Goal: Task Accomplishment & Management: Use online tool/utility

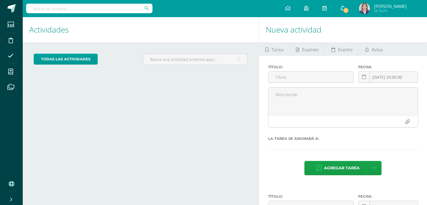
click at [338, 10] on link "1" at bounding box center [343, 8] width 18 height 17
click at [343, 9] on span "1" at bounding box center [346, 10] width 6 height 6
click at [9, 72] on icon at bounding box center [10, 72] width 5 height 6
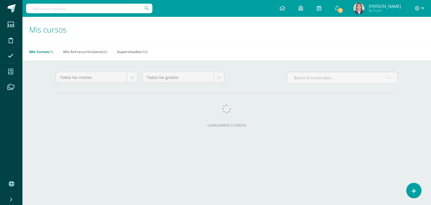
click at [47, 13] on body "Estudiantes Disciplina Asistencia Mis cursos Archivos Soporte Ayuda Reportar un…" at bounding box center [215, 70] width 431 height 141
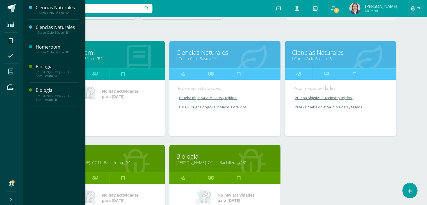
scroll to position [64, 0]
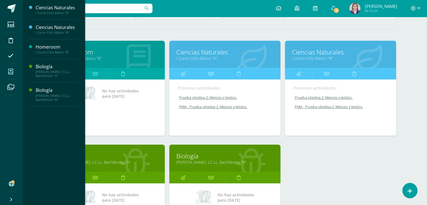
click at [198, 52] on link "Ciencias Naturales" at bounding box center [224, 52] width 97 height 9
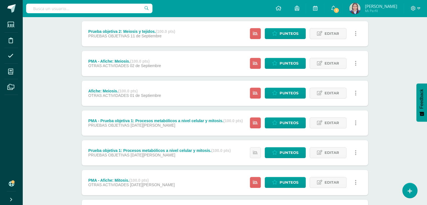
scroll to position [399, 0]
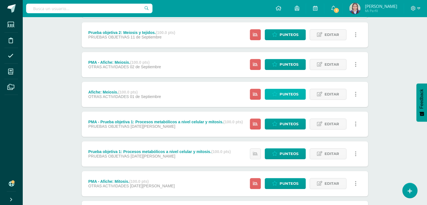
click at [284, 96] on span "Punteos" at bounding box center [289, 94] width 19 height 10
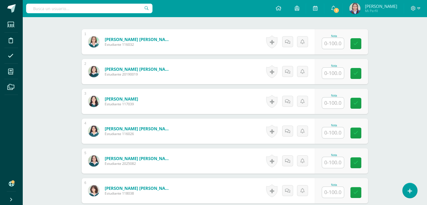
scroll to position [168, 0]
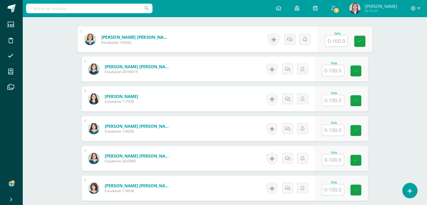
click at [340, 41] on input "text" at bounding box center [336, 40] width 22 height 11
type input "96"
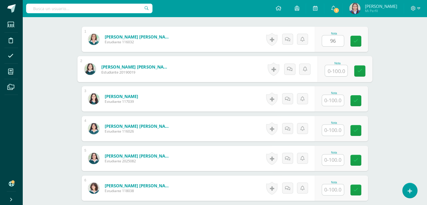
click at [340, 70] on input "text" at bounding box center [336, 70] width 22 height 11
type input "94"
click at [337, 101] on input "text" at bounding box center [333, 100] width 22 height 11
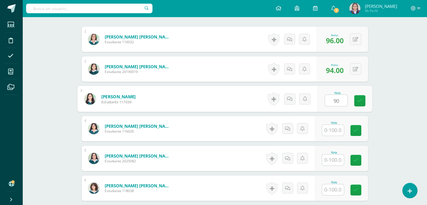
type input "90"
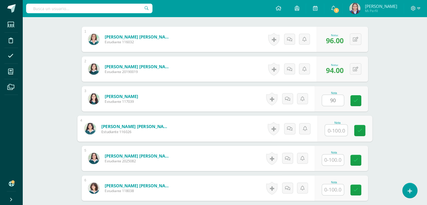
click at [336, 131] on input "text" at bounding box center [336, 130] width 22 height 11
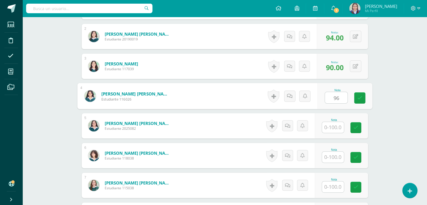
scroll to position [204, 0]
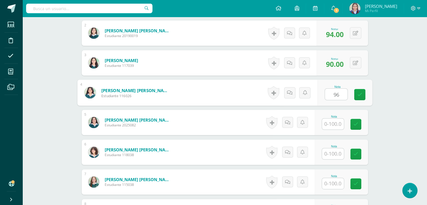
type input "96"
click at [335, 125] on input "text" at bounding box center [333, 123] width 22 height 11
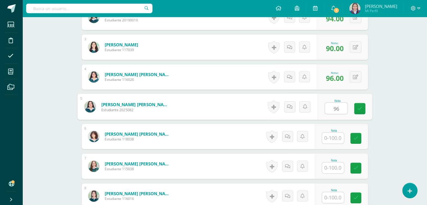
scroll to position [223, 0]
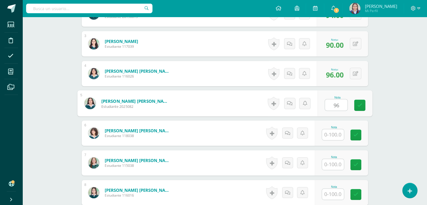
type input "96"
click at [334, 135] on input "text" at bounding box center [333, 134] width 22 height 11
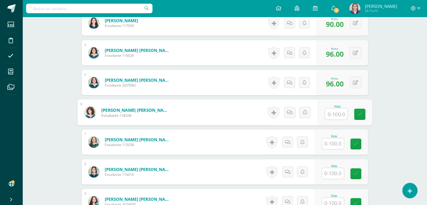
scroll to position [246, 0]
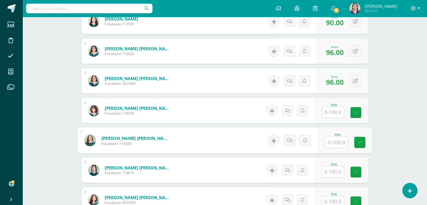
click at [333, 145] on input "text" at bounding box center [336, 141] width 22 height 11
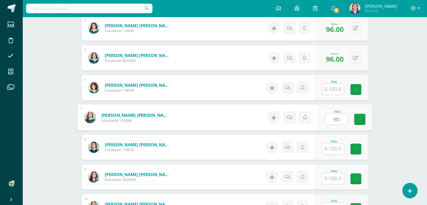
scroll to position [269, 0]
type input "90"
click at [332, 147] on input "text" at bounding box center [333, 148] width 22 height 11
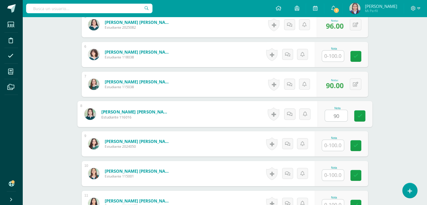
scroll to position [302, 0]
type input "90"
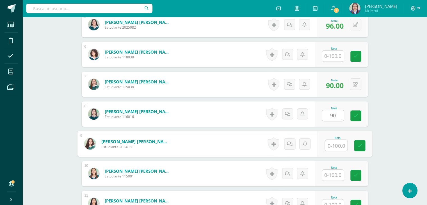
click at [337, 144] on input "text" at bounding box center [336, 145] width 22 height 11
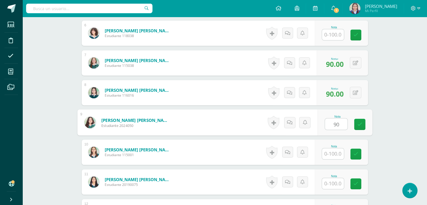
scroll to position [324, 0]
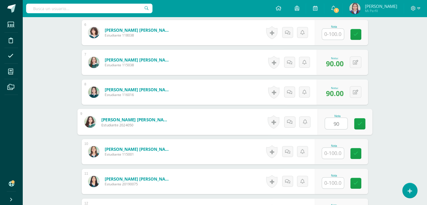
type input "90"
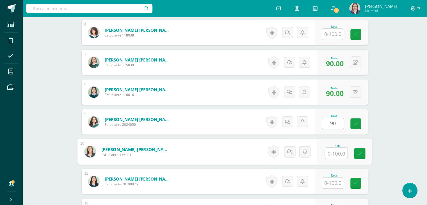
click at [335, 152] on input "text" at bounding box center [336, 153] width 22 height 11
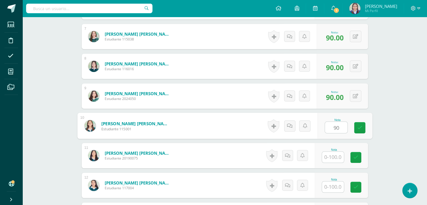
scroll to position [350, 0]
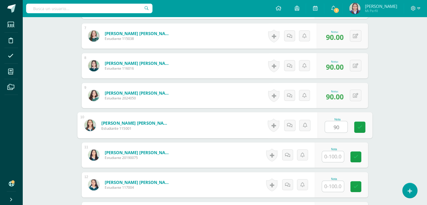
type input "90"
click at [334, 155] on input "text" at bounding box center [333, 156] width 22 height 11
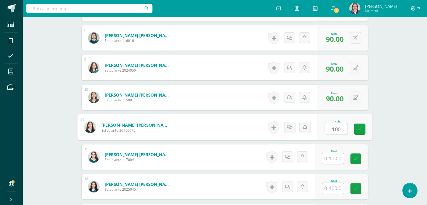
scroll to position [380, 0]
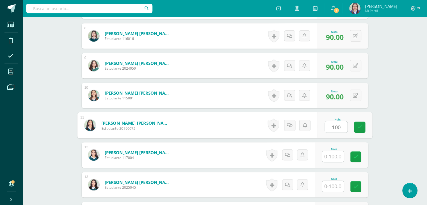
type input "100"
click at [335, 156] on input "text" at bounding box center [333, 156] width 22 height 11
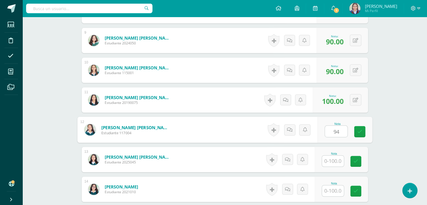
scroll to position [408, 0]
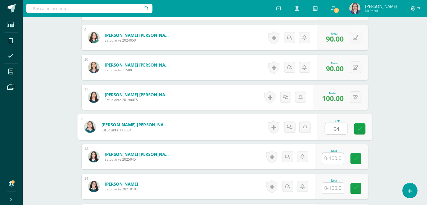
type input "94"
click at [335, 156] on input "text" at bounding box center [333, 158] width 22 height 11
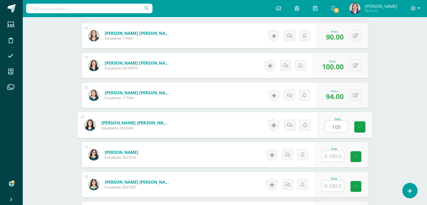
scroll to position [440, 0]
type input "100"
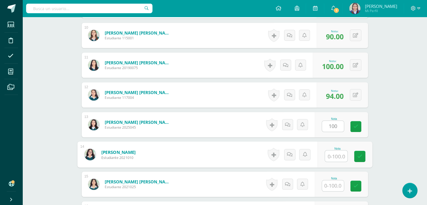
click at [333, 152] on input "text" at bounding box center [336, 155] width 22 height 11
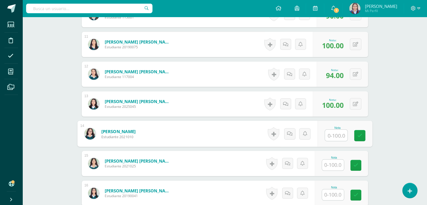
scroll to position [461, 0]
click at [332, 162] on input "text" at bounding box center [333, 164] width 22 height 11
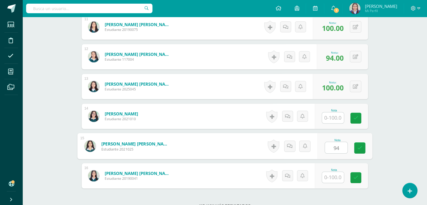
scroll to position [479, 0]
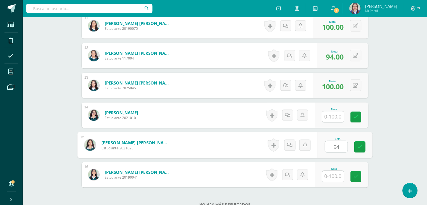
type input "94"
click at [332, 175] on input "text" at bounding box center [333, 176] width 22 height 11
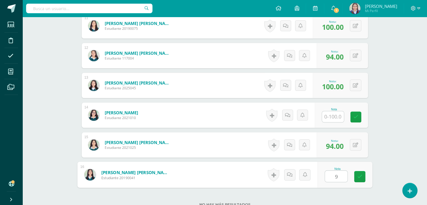
type input "94"
click at [362, 175] on link at bounding box center [359, 176] width 11 height 11
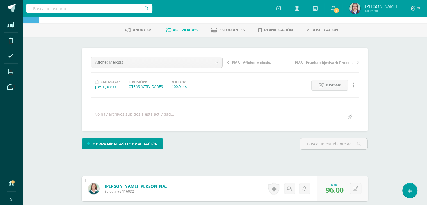
scroll to position [2, 0]
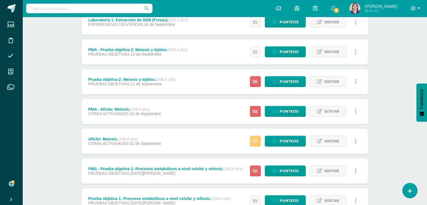
scroll to position [348, 0]
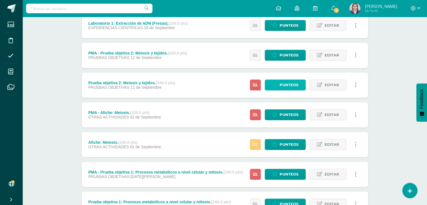
click at [289, 83] on span "Punteos" at bounding box center [289, 85] width 19 height 10
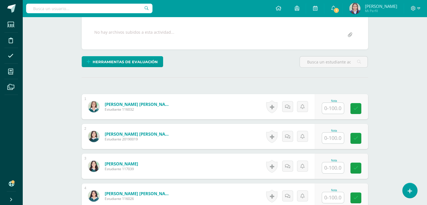
scroll to position [102, 0]
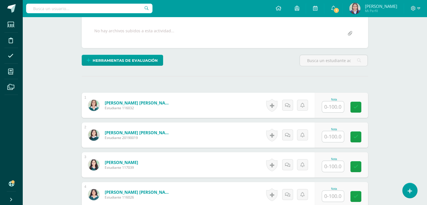
click at [331, 106] on input "text" at bounding box center [333, 106] width 22 height 11
type input "95"
click at [338, 134] on input "text" at bounding box center [333, 136] width 22 height 11
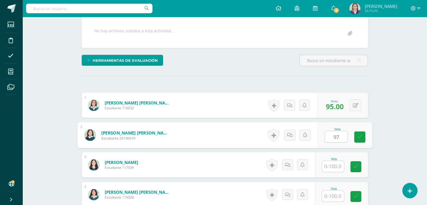
type input "97"
click at [339, 164] on input "text" at bounding box center [333, 166] width 22 height 11
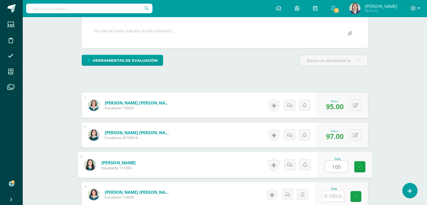
type input "100"
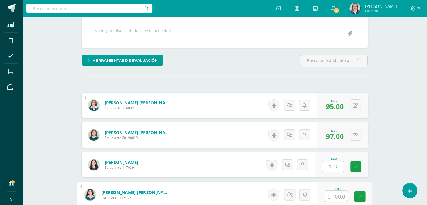
click at [333, 195] on input "text" at bounding box center [336, 196] width 22 height 11
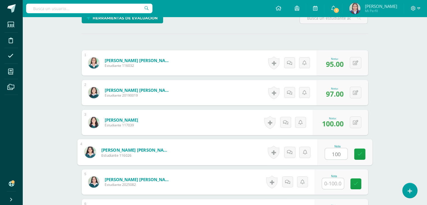
scroll to position [145, 0]
type input "100"
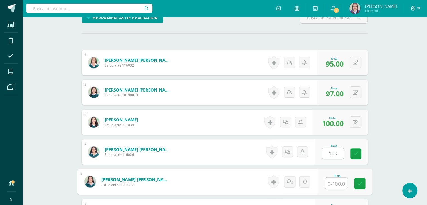
click at [334, 182] on input "text" at bounding box center [336, 183] width 22 height 11
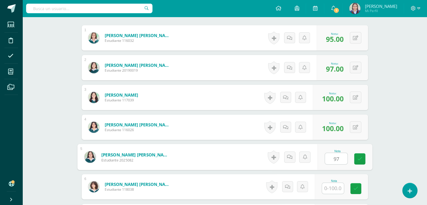
scroll to position [171, 0]
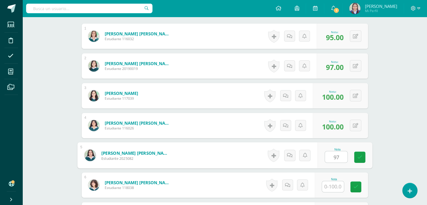
type input "97"
click at [333, 187] on input "text" at bounding box center [333, 186] width 22 height 11
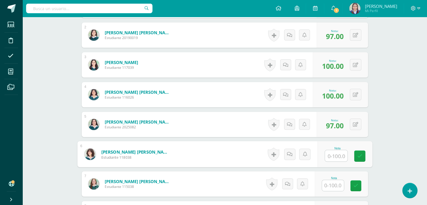
scroll to position [208, 0]
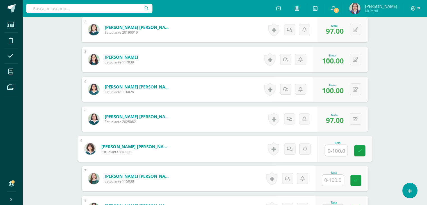
click at [335, 181] on input "text" at bounding box center [333, 180] width 22 height 11
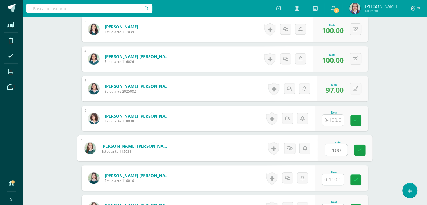
scroll to position [241, 0]
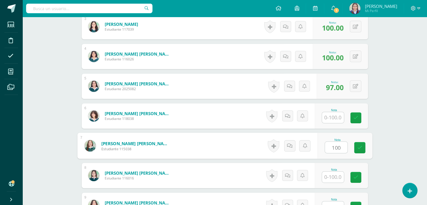
type input "100"
click at [336, 176] on input "text" at bounding box center [333, 176] width 22 height 11
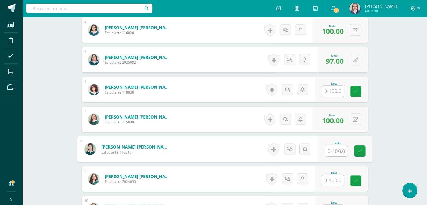
scroll to position [269, 0]
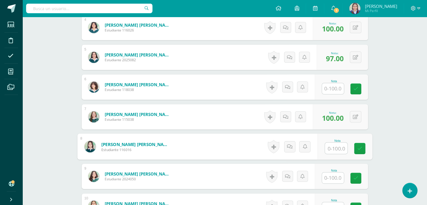
click at [335, 177] on input "text" at bounding box center [333, 177] width 22 height 11
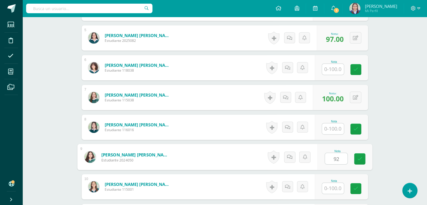
scroll to position [292, 0]
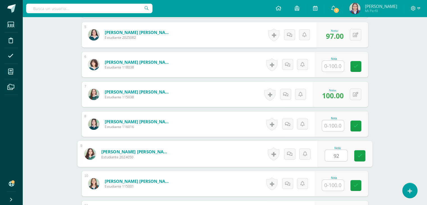
type input "92"
click at [333, 183] on input "text" at bounding box center [333, 185] width 22 height 11
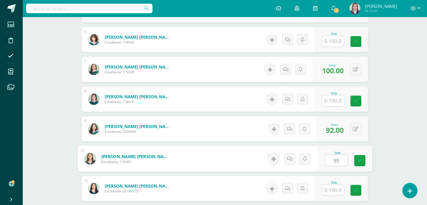
scroll to position [317, 0]
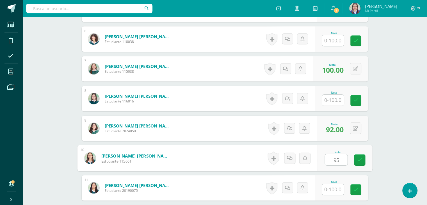
type input "95"
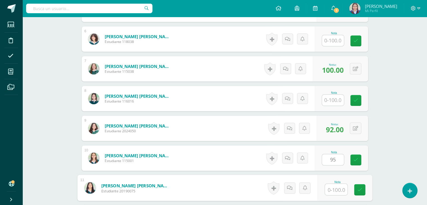
click at [332, 188] on input "text" at bounding box center [336, 189] width 22 height 11
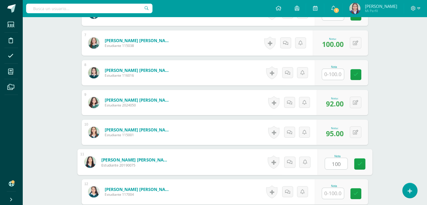
scroll to position [345, 0]
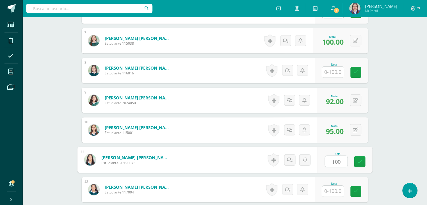
type input "100"
click at [333, 188] on input "text" at bounding box center [333, 191] width 22 height 11
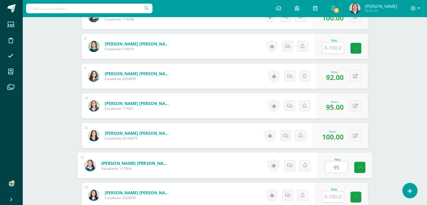
scroll to position [370, 0]
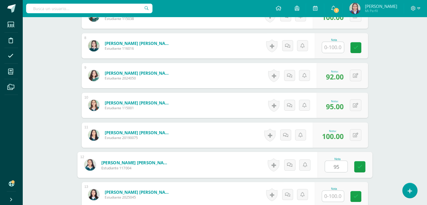
type input "95"
click at [333, 192] on input "text" at bounding box center [333, 196] width 22 height 11
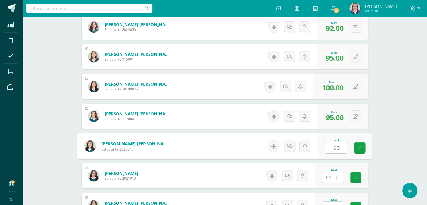
scroll to position [420, 0]
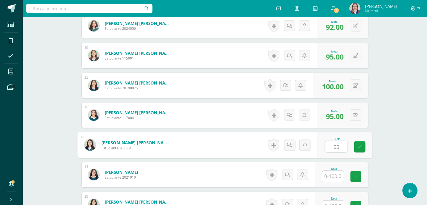
type input "95"
click at [337, 175] on input "text" at bounding box center [333, 176] width 22 height 11
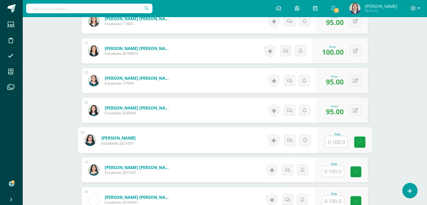
scroll to position [457, 0]
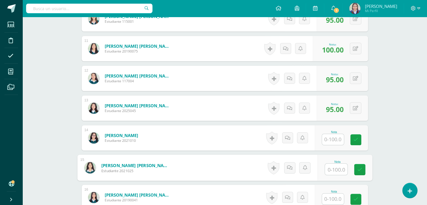
click at [337, 168] on input "text" at bounding box center [336, 169] width 22 height 11
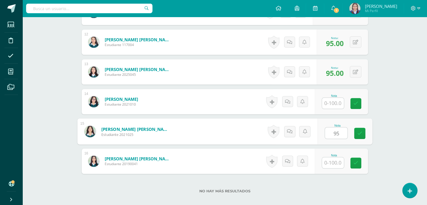
scroll to position [494, 0]
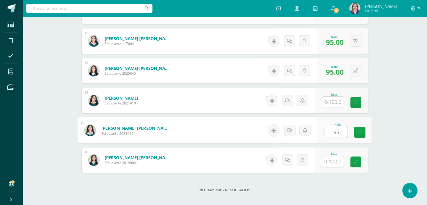
type input "95"
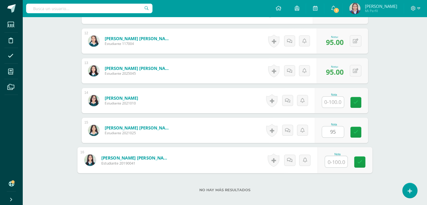
click at [337, 163] on input "text" at bounding box center [336, 161] width 22 height 11
type input "96"
click at [358, 164] on link at bounding box center [359, 161] width 11 height 11
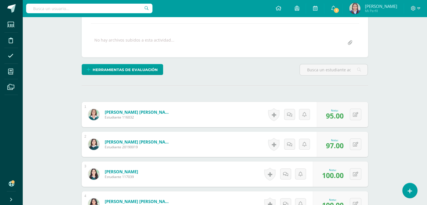
scroll to position [0, 0]
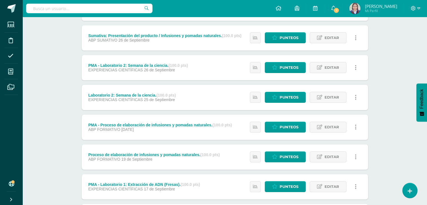
scroll to position [134, 0]
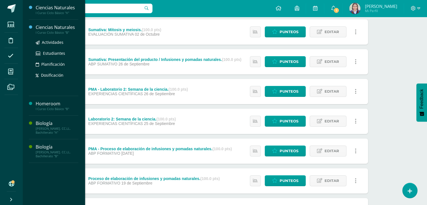
click at [57, 26] on div "Ciencias Naturales" at bounding box center [57, 27] width 43 height 6
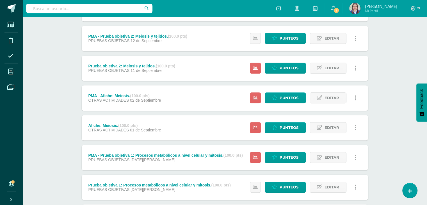
scroll to position [357, 0]
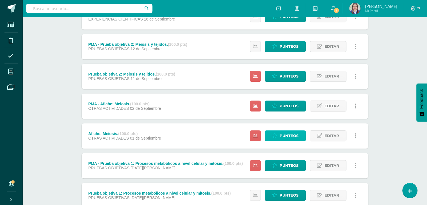
click at [295, 136] on span "Punteos" at bounding box center [289, 136] width 19 height 10
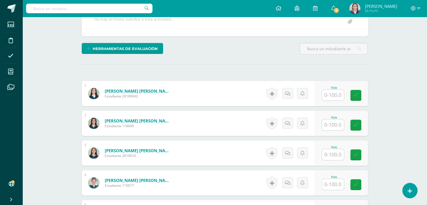
scroll to position [115, 0]
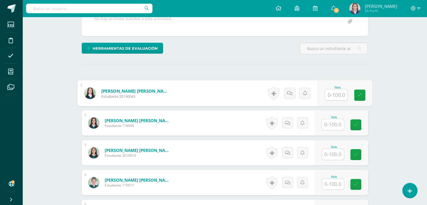
click at [338, 95] on input "text" at bounding box center [336, 94] width 22 height 11
type input "90"
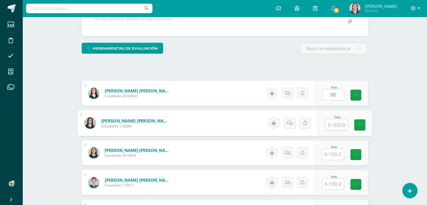
click at [333, 128] on input "text" at bounding box center [336, 124] width 22 height 11
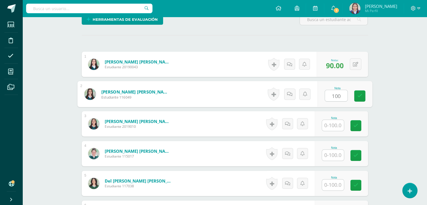
scroll to position [144, 0]
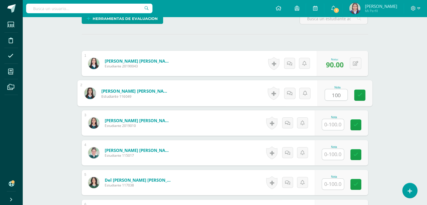
type input "100"
click at [333, 125] on input "text" at bounding box center [333, 124] width 22 height 11
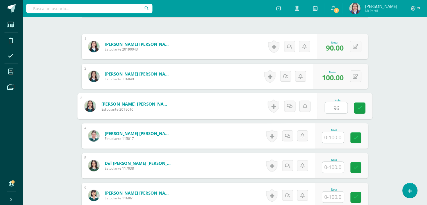
scroll to position [162, 0]
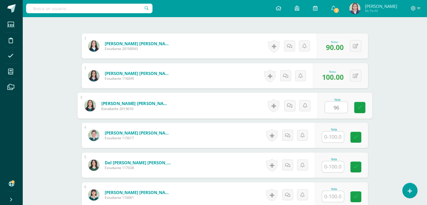
type input "96"
click at [332, 138] on input "text" at bounding box center [333, 136] width 22 height 11
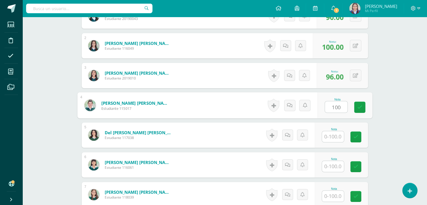
scroll to position [195, 0]
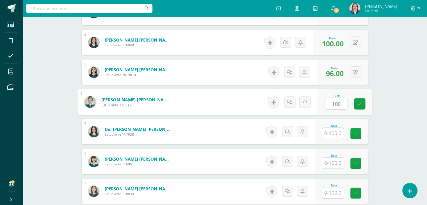
type input "100"
click at [335, 133] on input "text" at bounding box center [333, 133] width 22 height 11
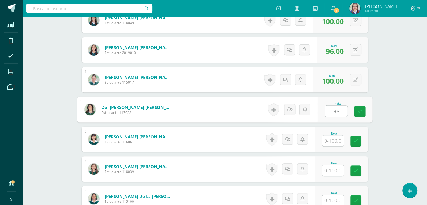
scroll to position [218, 0]
type input "96"
click at [334, 139] on input "text" at bounding box center [333, 140] width 22 height 11
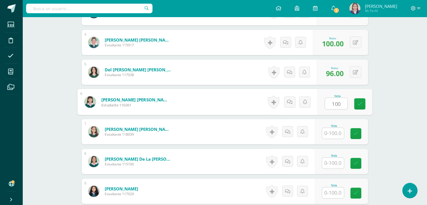
scroll to position [255, 0]
type input "100"
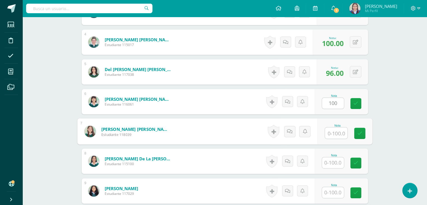
click at [336, 133] on input "text" at bounding box center [336, 132] width 22 height 11
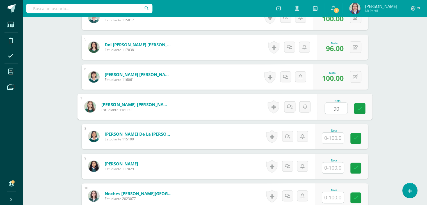
scroll to position [280, 0]
type input "90"
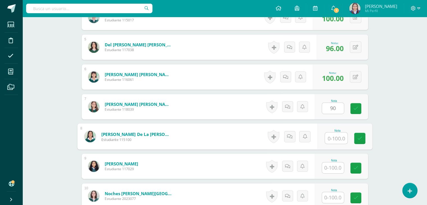
click at [333, 137] on input "text" at bounding box center [336, 137] width 22 height 11
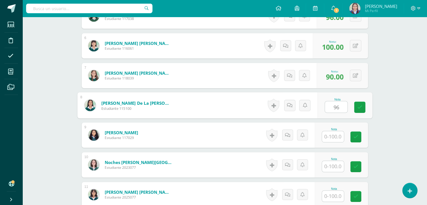
scroll to position [314, 0]
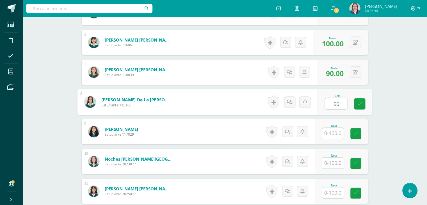
type input "96"
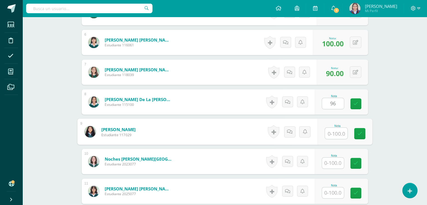
click at [336, 131] on input "text" at bounding box center [336, 133] width 22 height 11
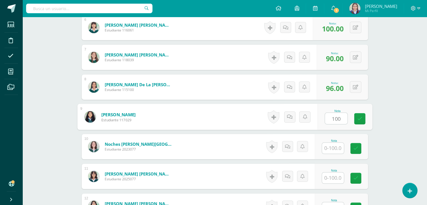
scroll to position [331, 0]
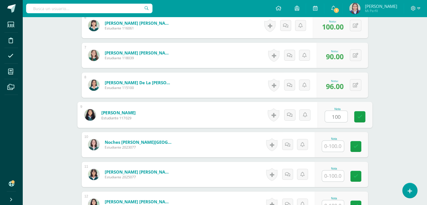
type input "100"
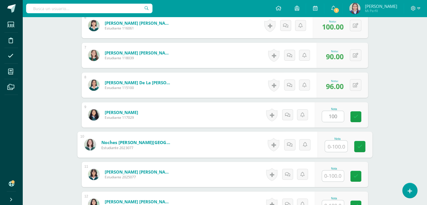
click at [332, 144] on input "text" at bounding box center [336, 146] width 22 height 11
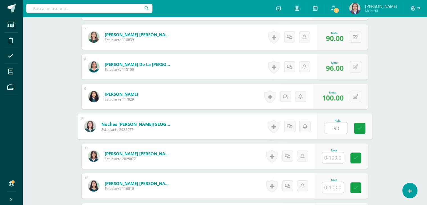
scroll to position [350, 0]
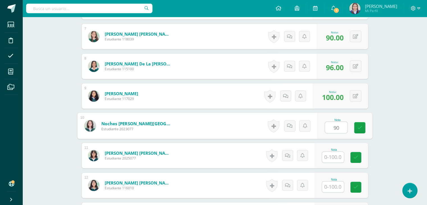
type input "90"
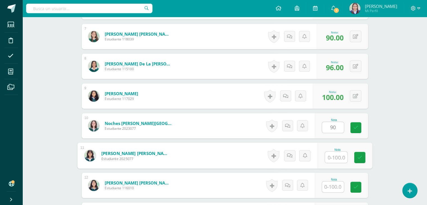
click at [331, 157] on input "text" at bounding box center [336, 157] width 22 height 11
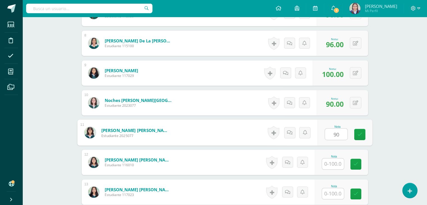
scroll to position [373, 0]
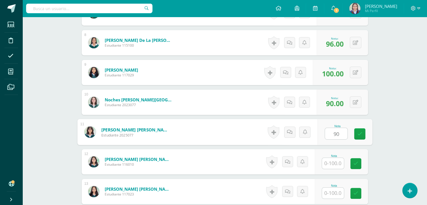
type input "90"
click at [333, 165] on input "text" at bounding box center [333, 163] width 22 height 11
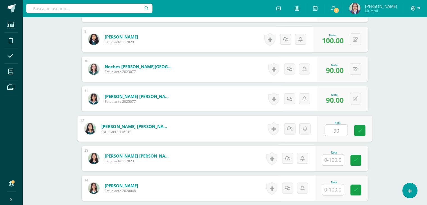
scroll to position [407, 0]
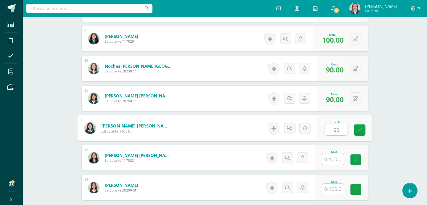
type input "90"
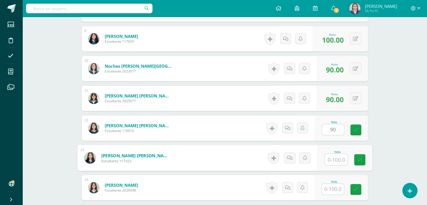
click at [334, 159] on input "text" at bounding box center [336, 159] width 22 height 11
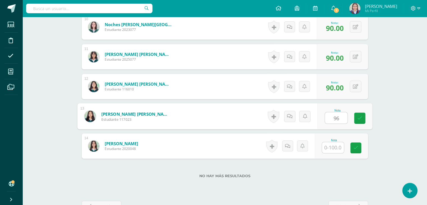
scroll to position [451, 0]
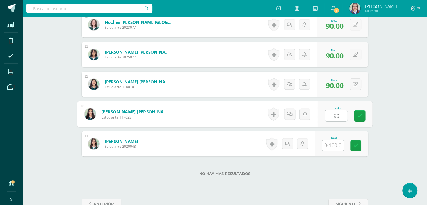
type input "96"
click at [336, 144] on input "text" at bounding box center [333, 145] width 22 height 11
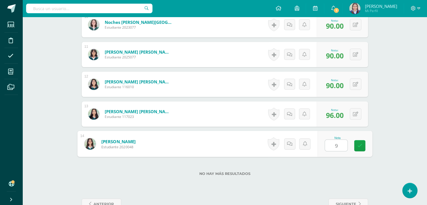
type input "90"
click at [358, 146] on icon at bounding box center [359, 145] width 5 height 5
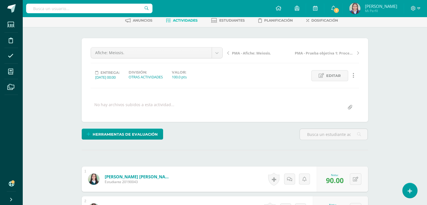
scroll to position [0, 0]
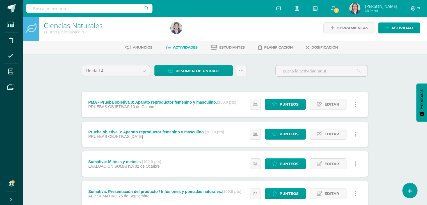
scroll to position [1, 0]
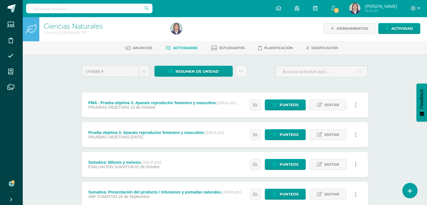
drag, startPoint x: 261, startPoint y: 108, endPoint x: 255, endPoint y: 81, distance: 27.5
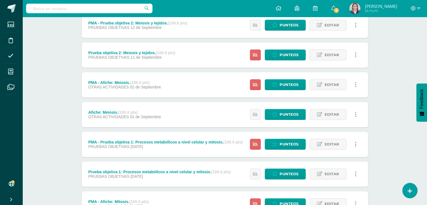
scroll to position [379, 0]
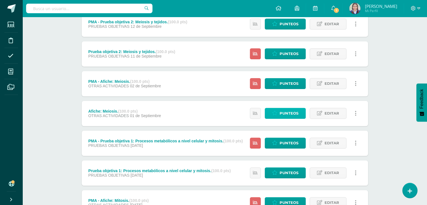
click at [282, 113] on span "Punteos" at bounding box center [289, 113] width 19 height 10
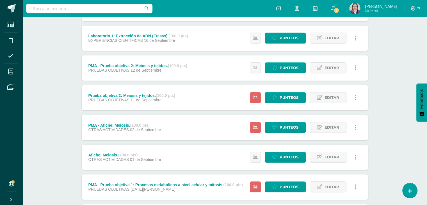
scroll to position [333, 0]
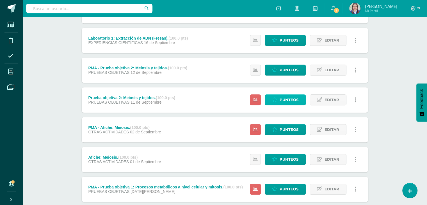
click at [289, 101] on span "Punteos" at bounding box center [289, 100] width 19 height 10
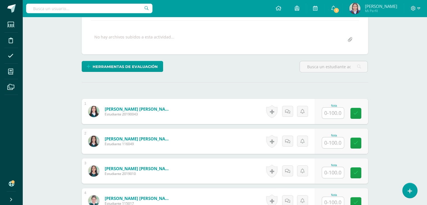
scroll to position [97, 0]
click at [331, 110] on input "text" at bounding box center [333, 112] width 22 height 11
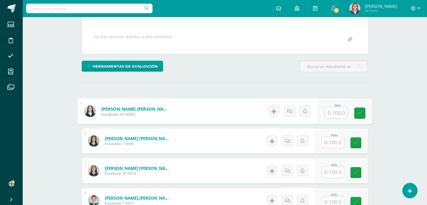
click at [336, 112] on input "text" at bounding box center [336, 112] width 22 height 11
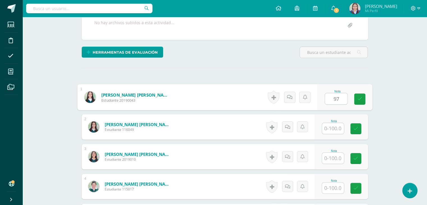
scroll to position [114, 0]
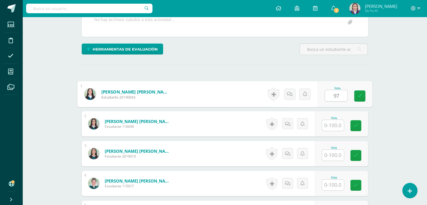
type input "97"
click at [335, 122] on input "text" at bounding box center [333, 125] width 22 height 11
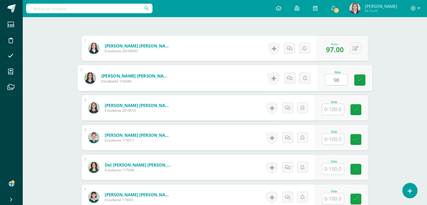
scroll to position [161, 0]
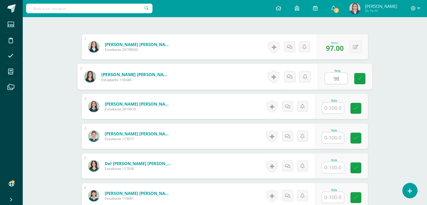
type input "98"
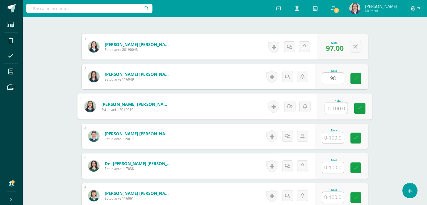
click at [335, 108] on input "text" at bounding box center [336, 107] width 22 height 11
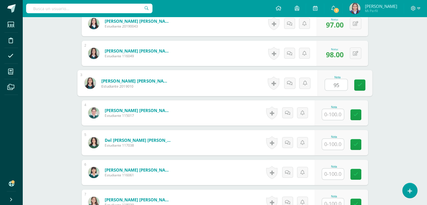
scroll to position [185, 0]
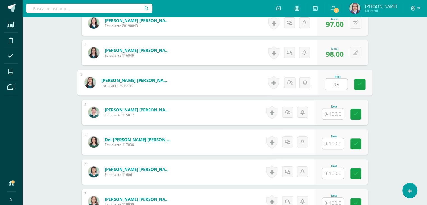
type input "95"
click at [335, 112] on input "text" at bounding box center [333, 113] width 22 height 11
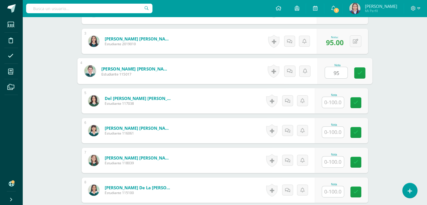
scroll to position [228, 0]
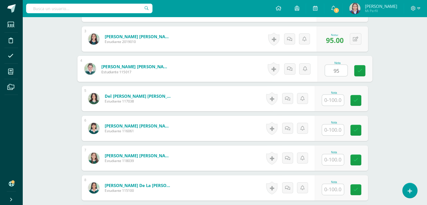
type input "95"
click at [337, 98] on input "text" at bounding box center [333, 100] width 22 height 11
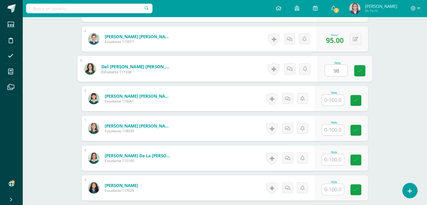
scroll to position [258, 0]
type input "98"
click at [337, 98] on input "text" at bounding box center [333, 99] width 22 height 11
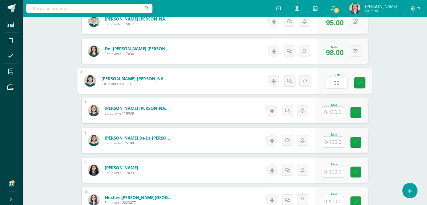
scroll to position [276, 0]
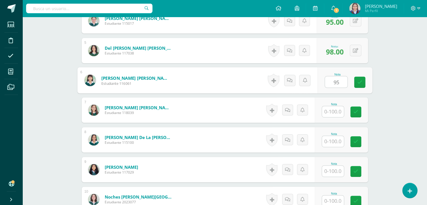
type input "95"
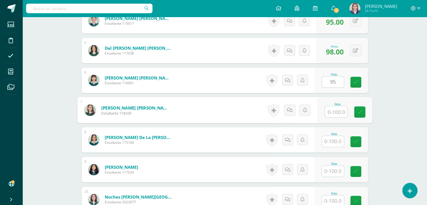
click at [334, 113] on input "text" at bounding box center [336, 111] width 22 height 11
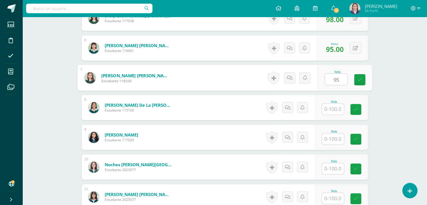
scroll to position [312, 0]
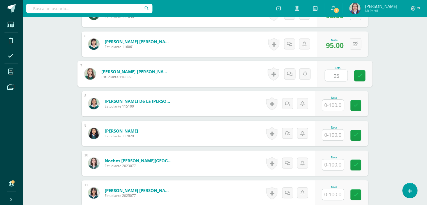
type input "95"
click at [335, 105] on input "text" at bounding box center [333, 105] width 22 height 11
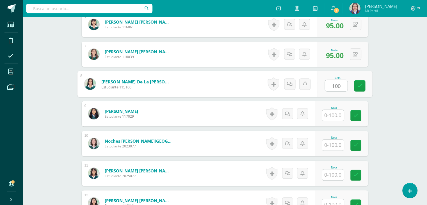
scroll to position [335, 0]
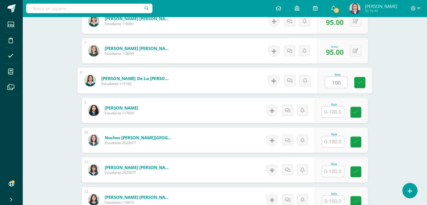
type input "100"
click at [332, 111] on input "text" at bounding box center [333, 111] width 22 height 11
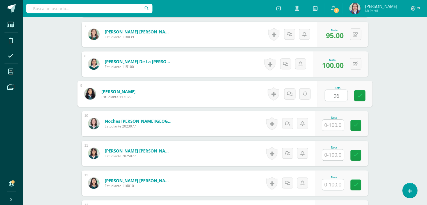
scroll to position [352, 0]
type input "96"
click at [332, 125] on input "text" at bounding box center [333, 124] width 22 height 11
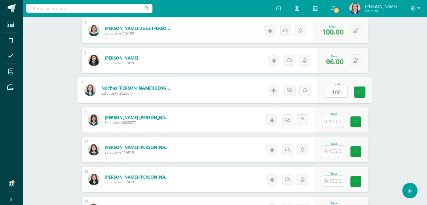
scroll to position [386, 0]
type input "100"
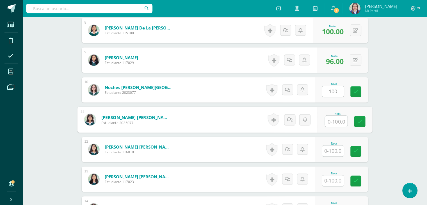
click at [336, 121] on input "text" at bounding box center [336, 121] width 22 height 11
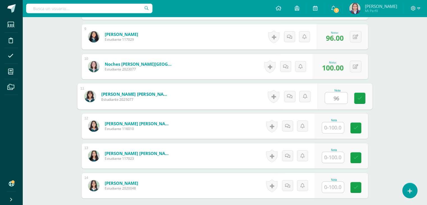
scroll to position [411, 0]
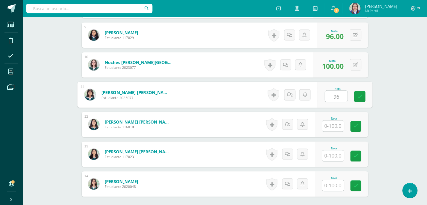
type input "96"
click at [333, 126] on input "text" at bounding box center [333, 125] width 22 height 11
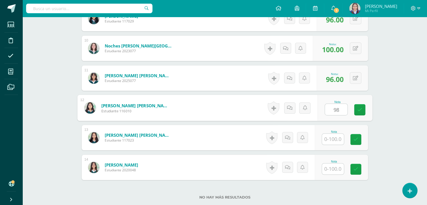
scroll to position [429, 0]
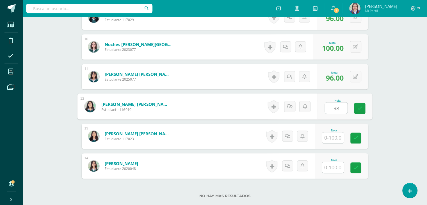
type input "98"
click at [332, 139] on input "text" at bounding box center [333, 137] width 22 height 11
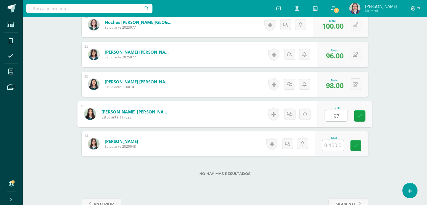
scroll to position [455, 0]
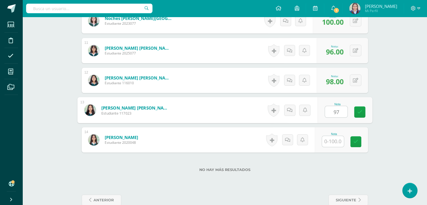
type input "97"
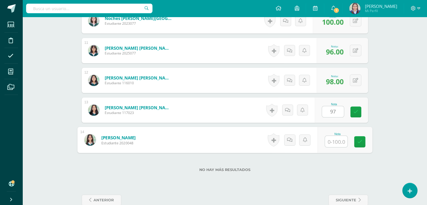
click at [333, 141] on input "text" at bounding box center [336, 141] width 22 height 11
type input "100"
click at [360, 146] on link at bounding box center [359, 141] width 11 height 11
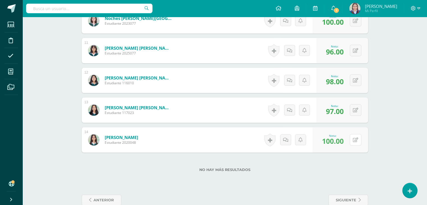
click at [360, 141] on button at bounding box center [356, 140] width 12 height 12
click at [347, 141] on link at bounding box center [344, 141] width 11 height 11
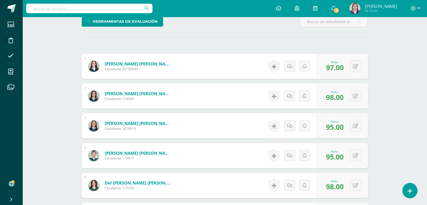
scroll to position [0, 0]
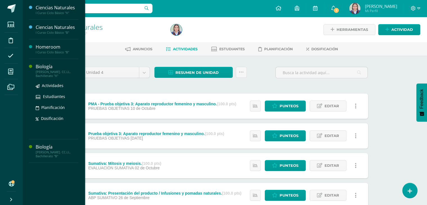
click at [44, 67] on div "Biología" at bounding box center [57, 66] width 43 height 6
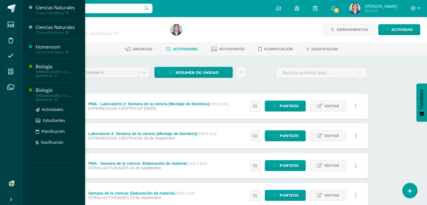
click at [47, 91] on div "Biología" at bounding box center [57, 90] width 43 height 6
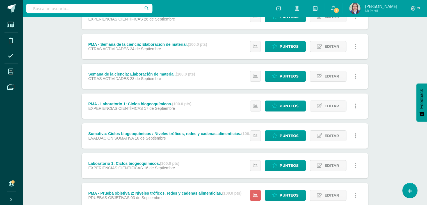
scroll to position [79, 0]
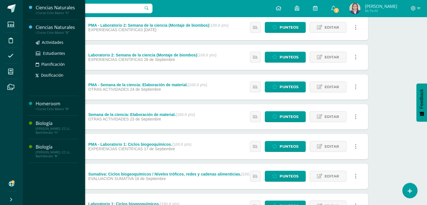
click at [56, 26] on div "Ciencias Naturales" at bounding box center [57, 27] width 43 height 6
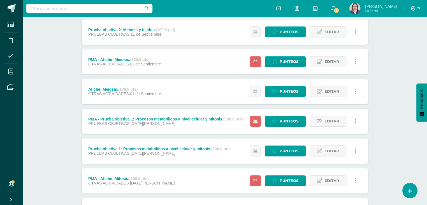
scroll to position [402, 0]
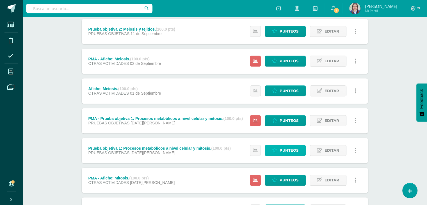
click at [289, 152] on span "Punteos" at bounding box center [289, 150] width 19 height 10
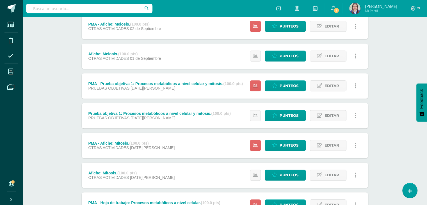
scroll to position [436, 0]
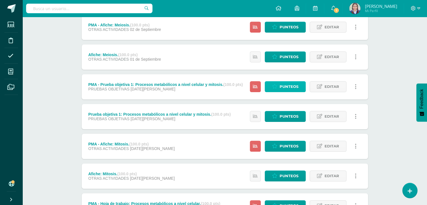
click at [290, 85] on span "Punteos" at bounding box center [289, 86] width 19 height 10
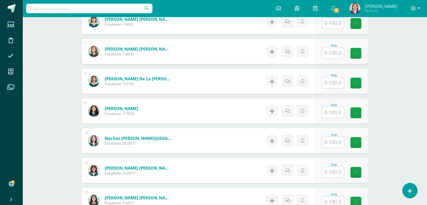
scroll to position [340, 0]
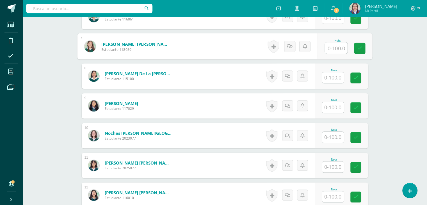
click at [336, 46] on input "text" at bounding box center [336, 47] width 22 height 11
type input "81"
click at [360, 48] on icon at bounding box center [359, 48] width 5 height 5
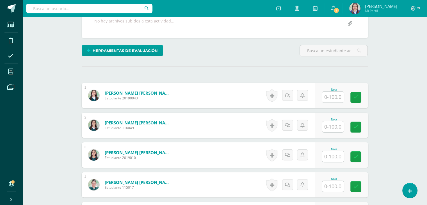
scroll to position [0, 0]
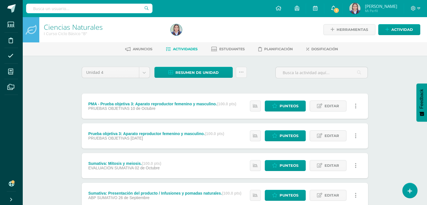
click at [333, 7] on icon at bounding box center [333, 8] width 4 height 5
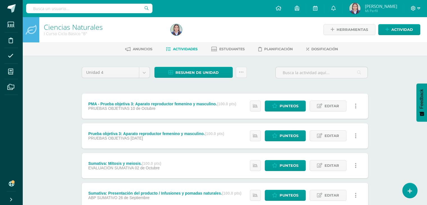
click at [419, 9] on icon at bounding box center [418, 8] width 3 height 5
click at [404, 40] on span "Cerrar sesión" at bounding box center [400, 38] width 25 height 5
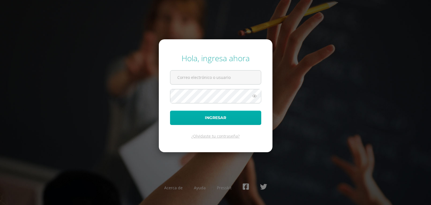
type input "[EMAIL_ADDRESS][DOMAIN_NAME]"
click at [209, 116] on button "Ingresar" at bounding box center [215, 118] width 91 height 14
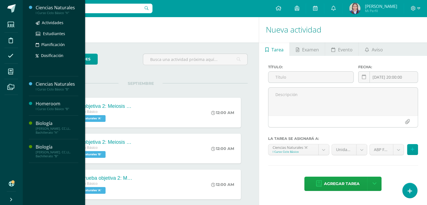
click at [56, 6] on div "Ciencias Naturales" at bounding box center [57, 7] width 43 height 6
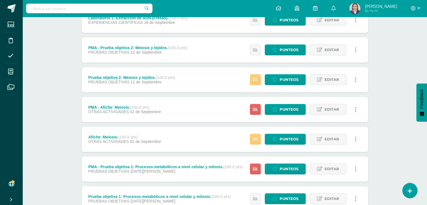
scroll to position [354, 0]
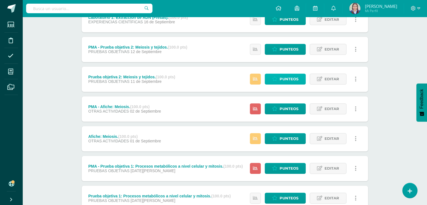
click at [289, 80] on span "Punteos" at bounding box center [289, 79] width 19 height 10
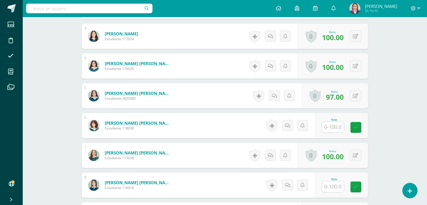
scroll to position [235, 0]
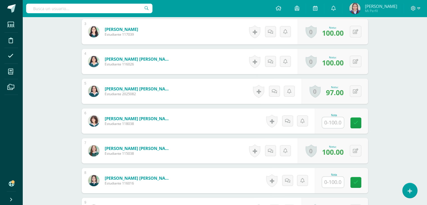
click at [333, 120] on input "text" at bounding box center [333, 122] width 22 height 11
type input "98"
click at [358, 126] on link at bounding box center [359, 122] width 11 height 11
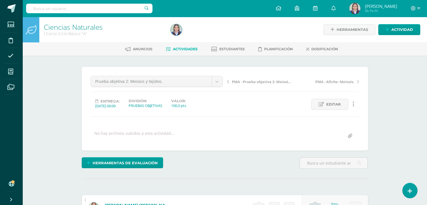
scroll to position [0, 0]
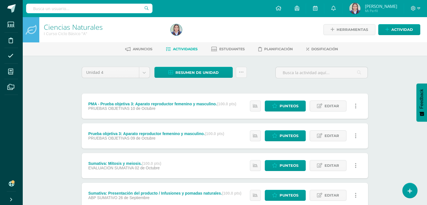
click at [163, 82] on div "Resumen de unidad Descargar como HTML Descargar como PDF Descargar como XLS Sub…" at bounding box center [200, 75] width 97 height 16
